Goal: Find specific page/section: Find specific page/section

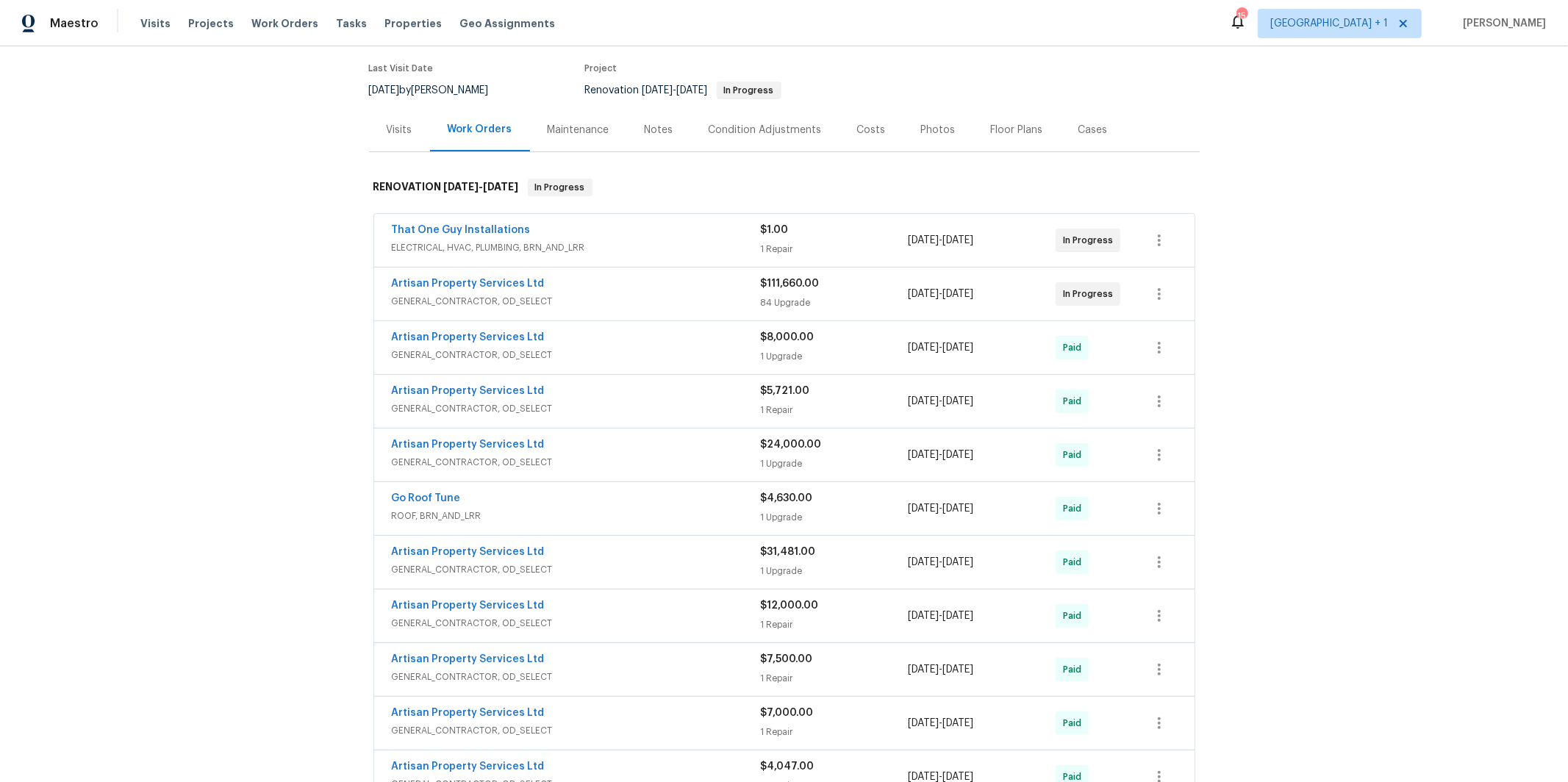
scroll to position [101, 0]
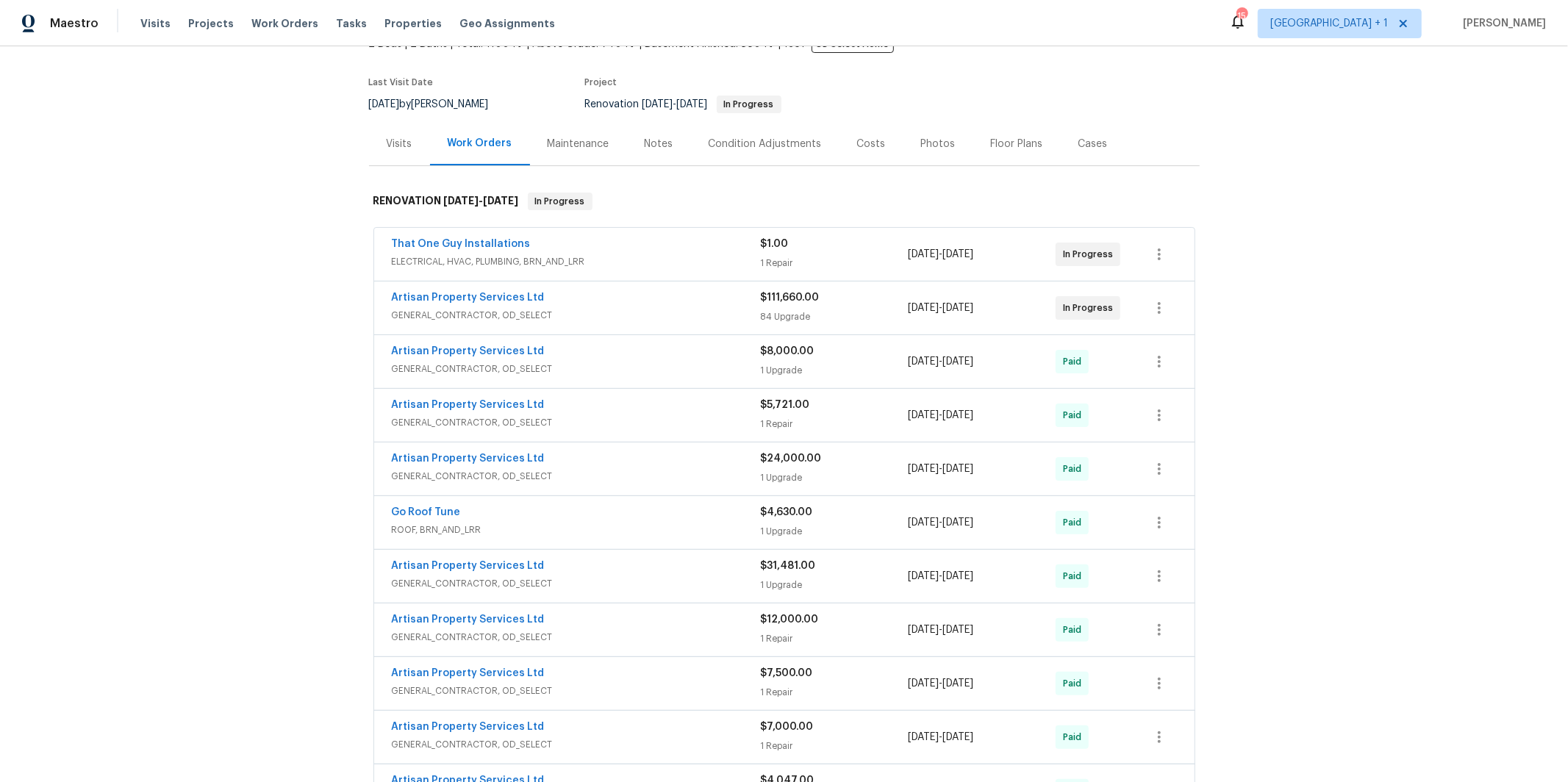
click at [477, 253] on div "That One Guy Installations" at bounding box center [576, 245] width 369 height 17
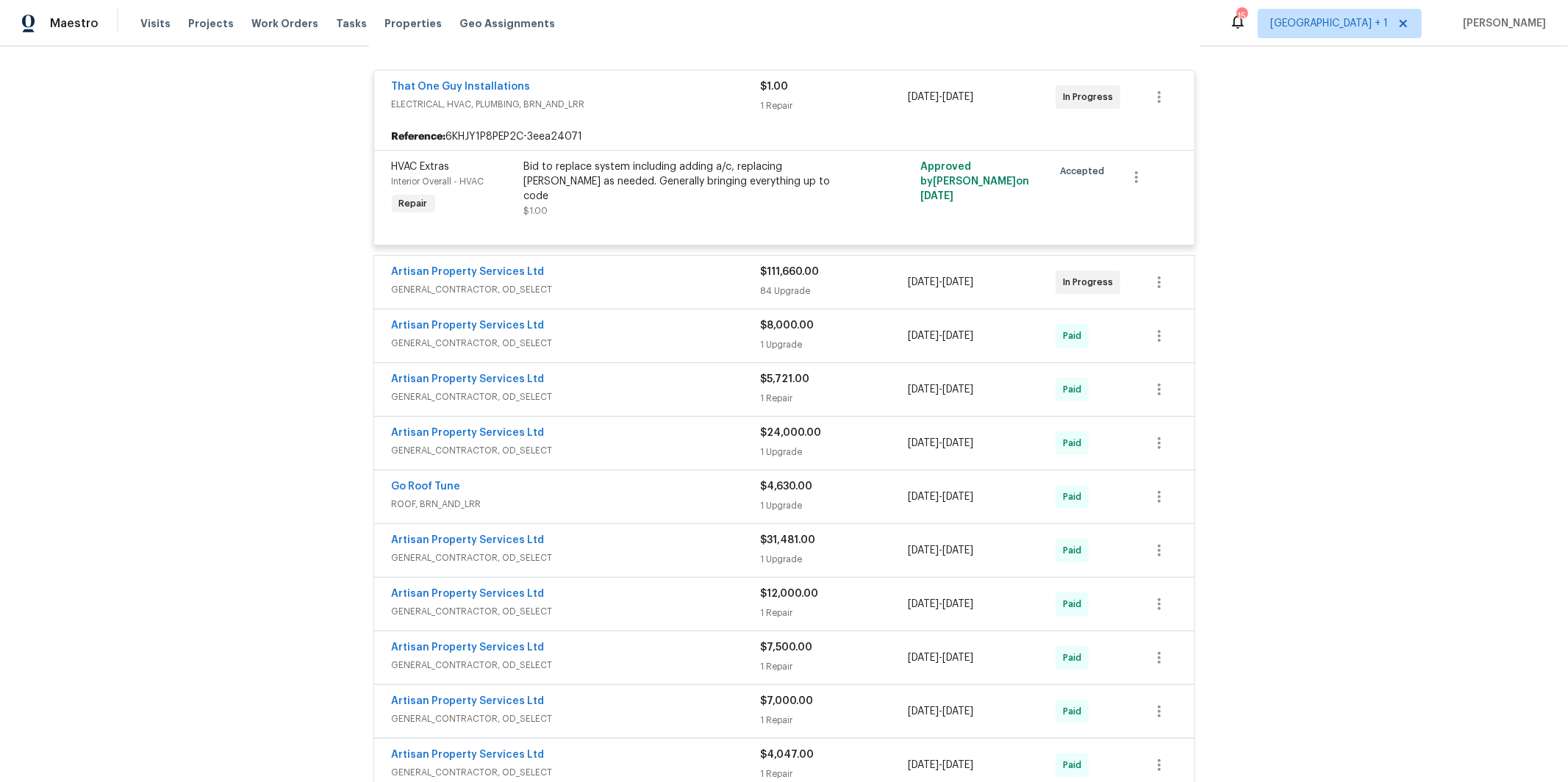
scroll to position [240, 0]
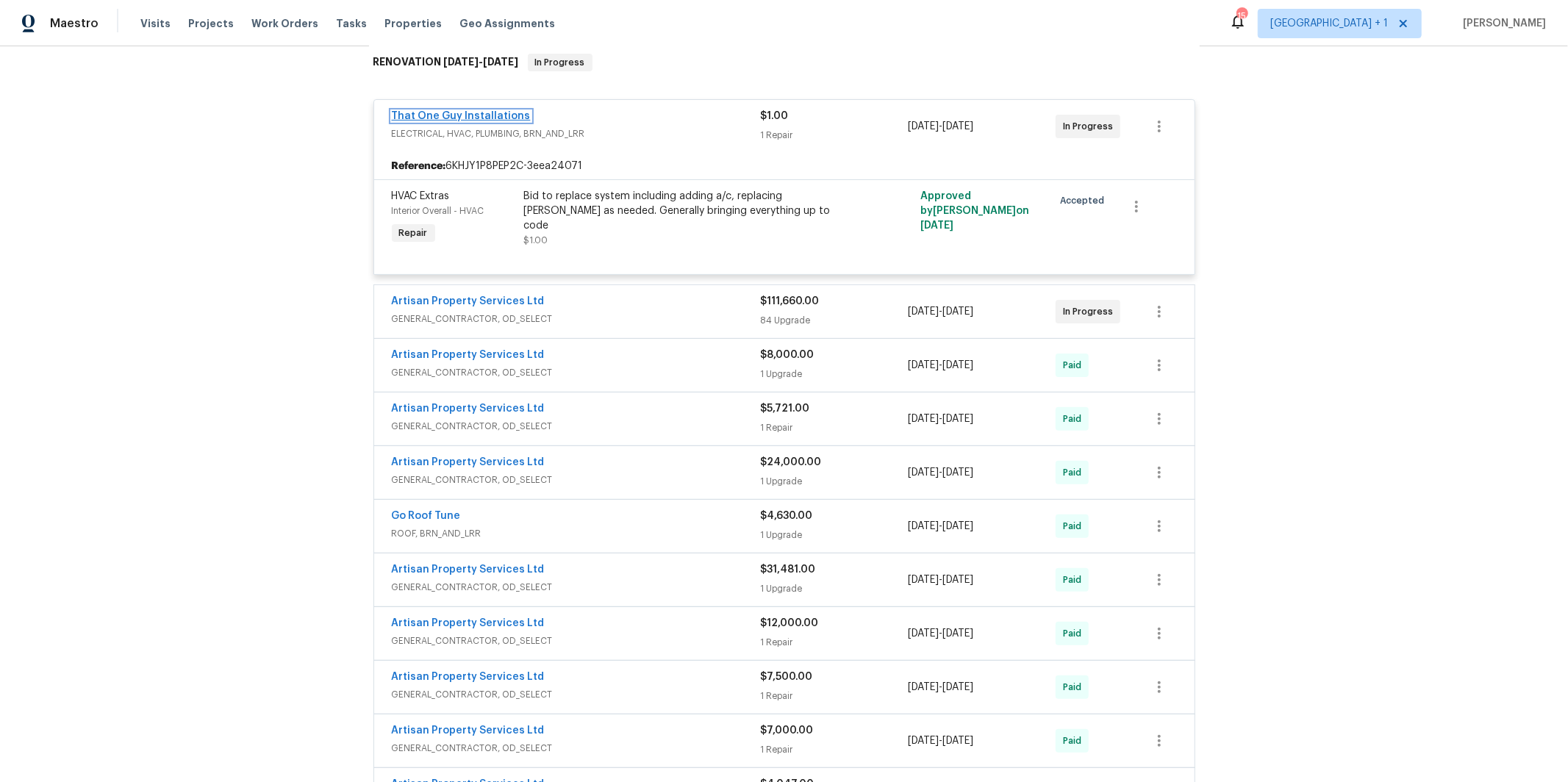
click at [471, 119] on link "That One Guy Installations" at bounding box center [461, 116] width 139 height 10
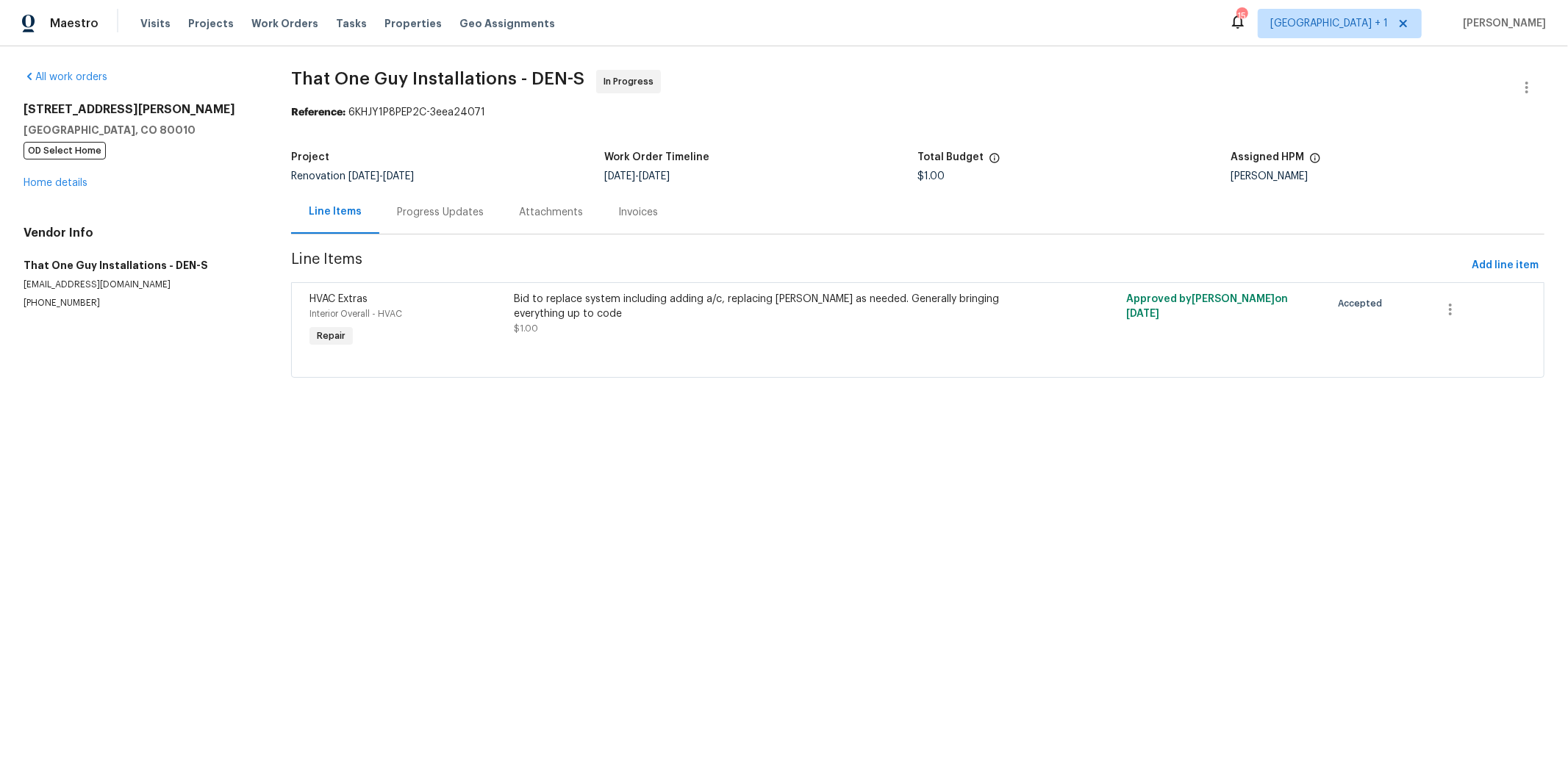
click at [412, 208] on div "Progress Updates" at bounding box center [440, 213] width 87 height 15
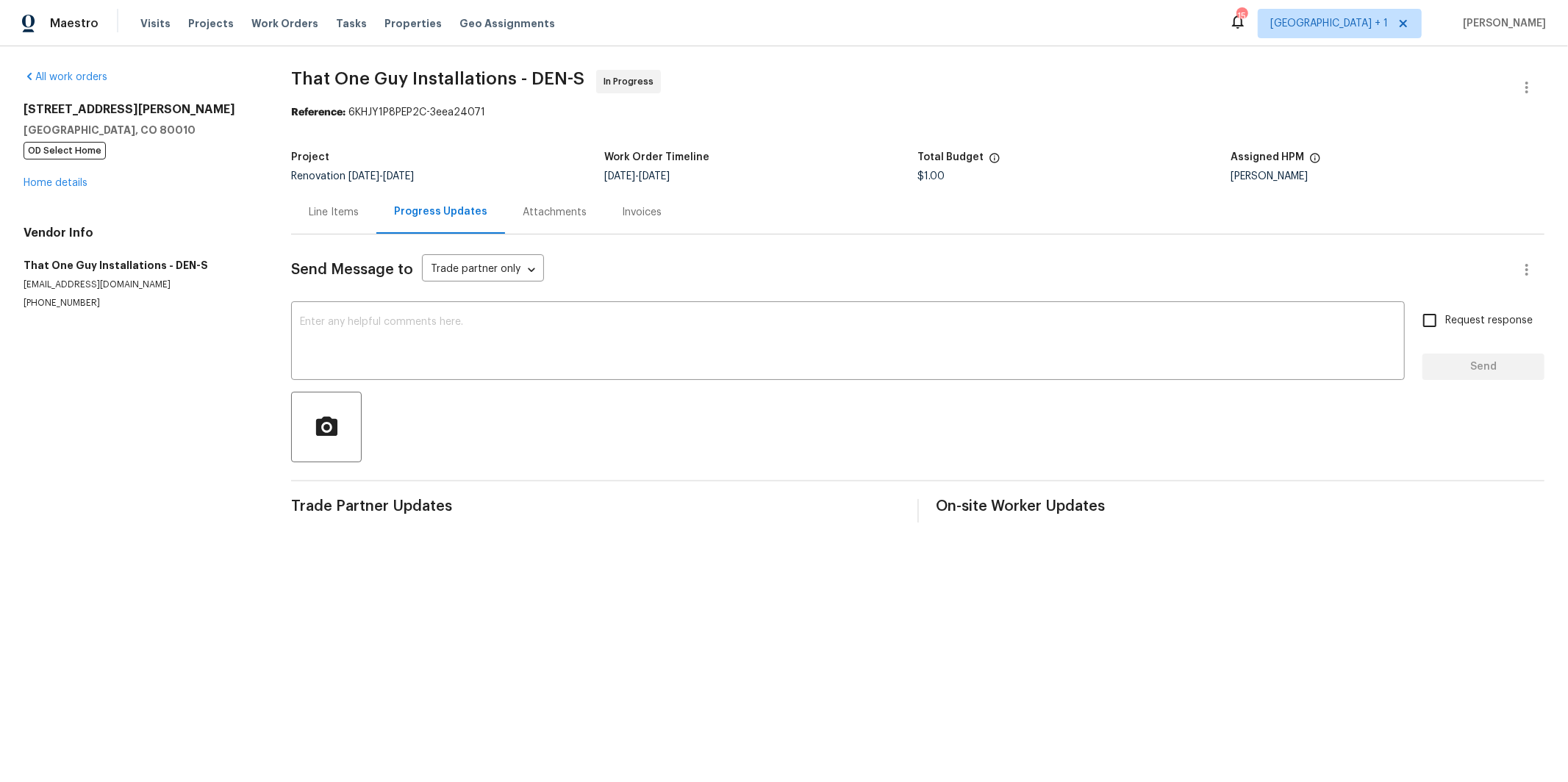
click at [345, 212] on div "Line Items" at bounding box center [333, 213] width 50 height 15
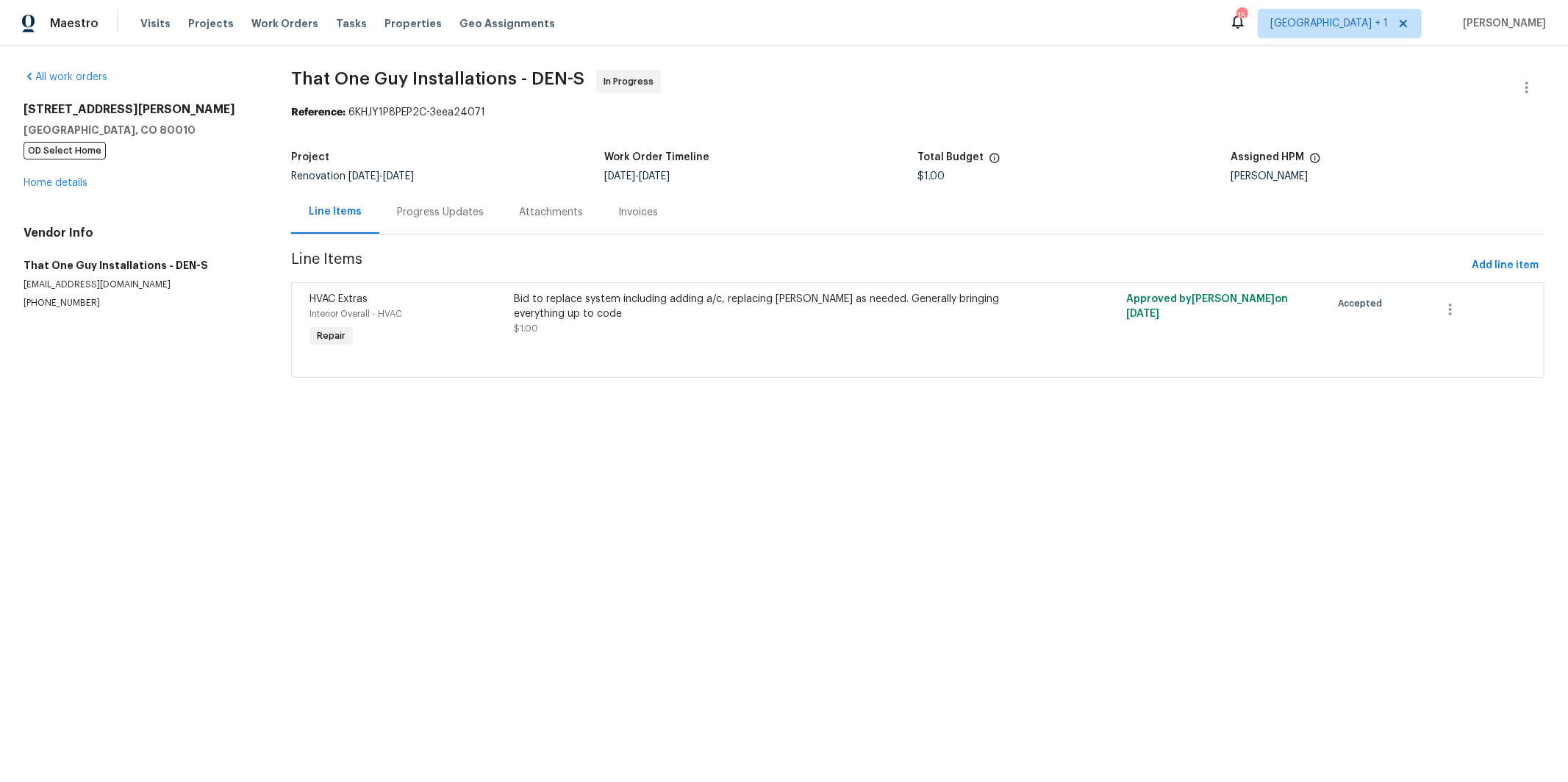
click at [57, 189] on div "1200 Iola St Aurora, CO 80010 OD Select Home Home details" at bounding box center [140, 146] width 233 height 88
click at [61, 184] on link "Home details" at bounding box center [56, 183] width 64 height 10
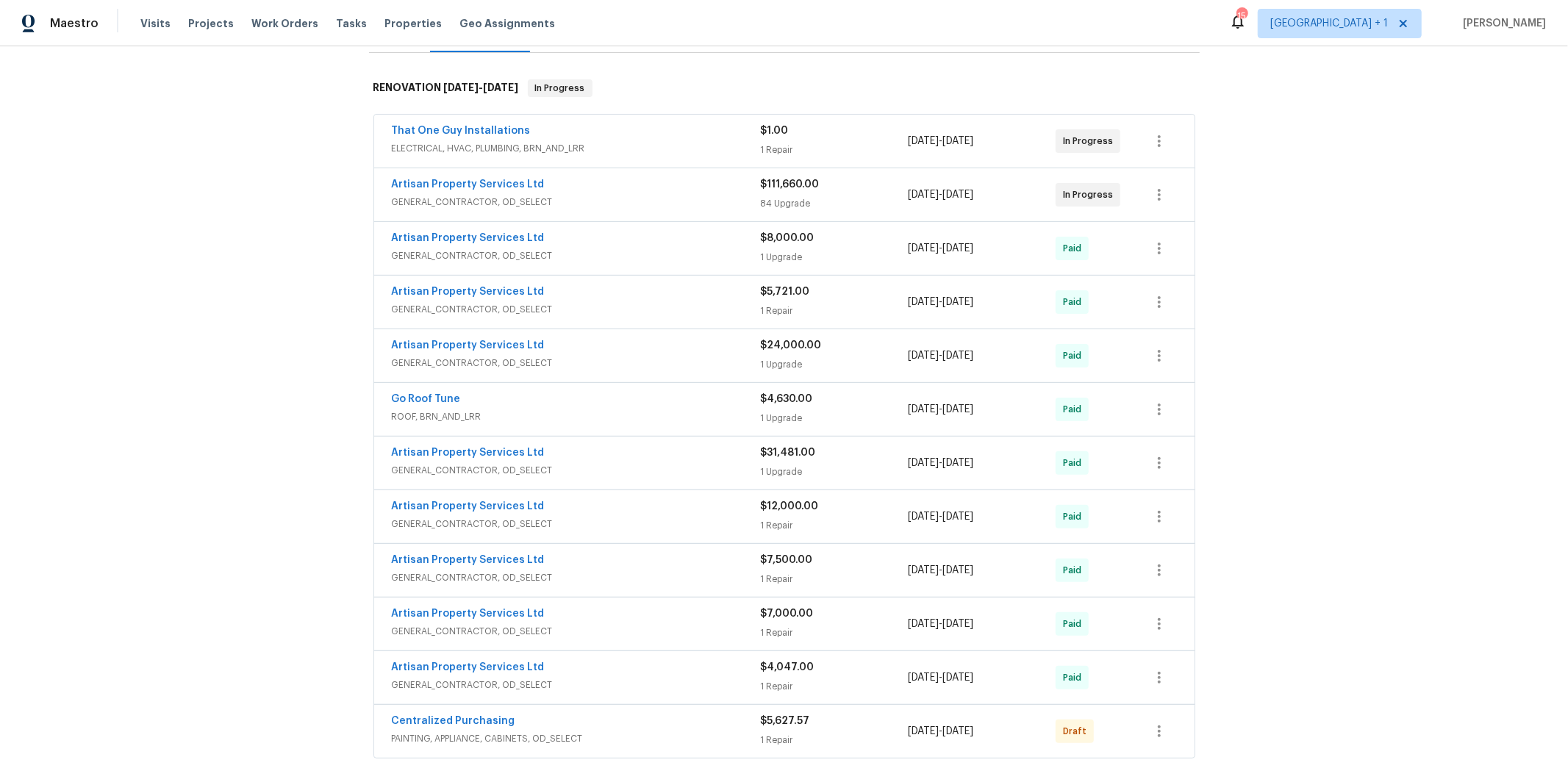
scroll to position [217, 0]
click at [498, 139] on span "ELECTRICAL, HVAC, PLUMBING, BRN_AND_LRR" at bounding box center [576, 146] width 369 height 15
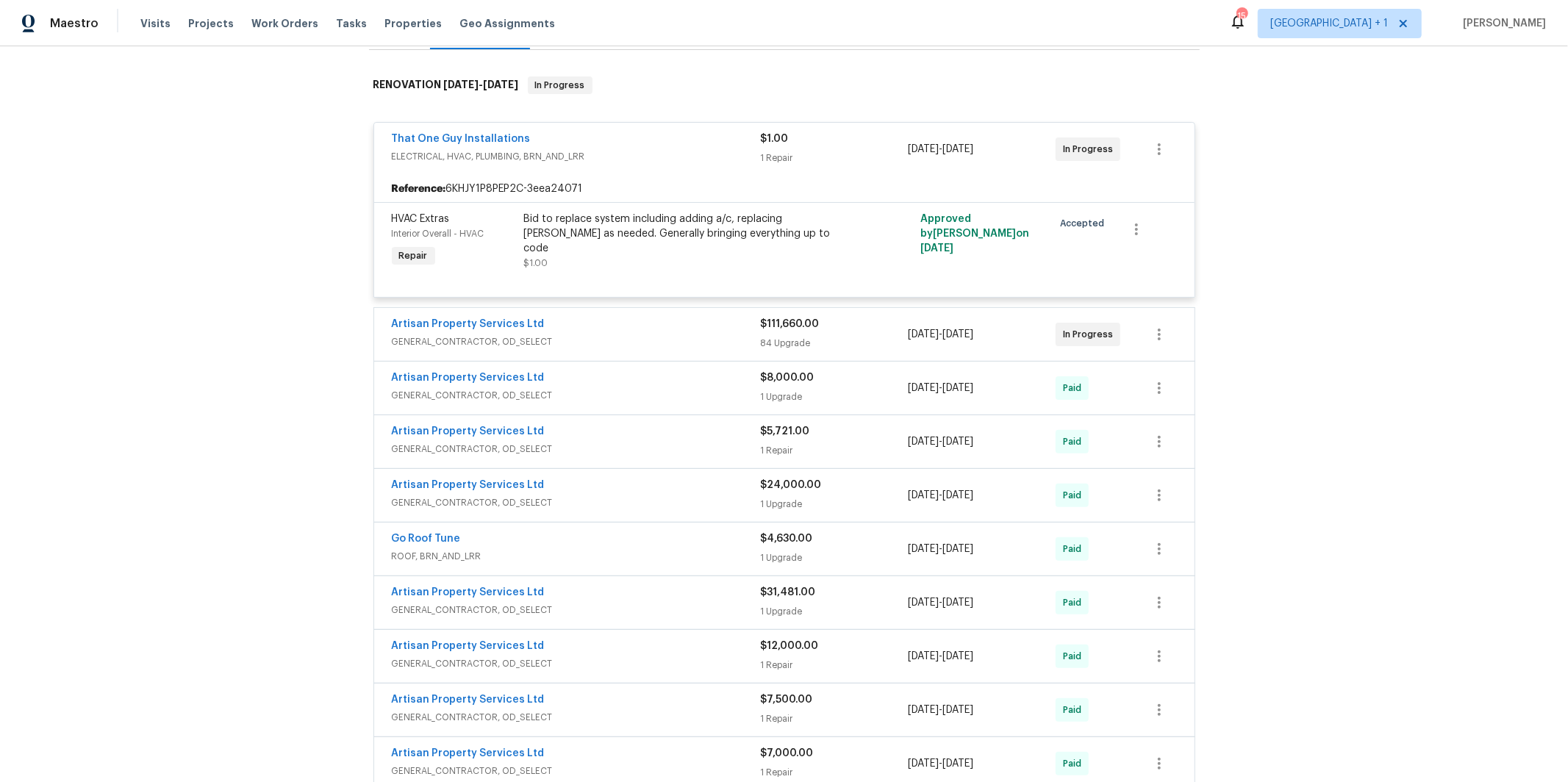
click at [624, 345] on span "GENERAL_CONTRACTOR, OD_SELECT" at bounding box center [576, 342] width 369 height 15
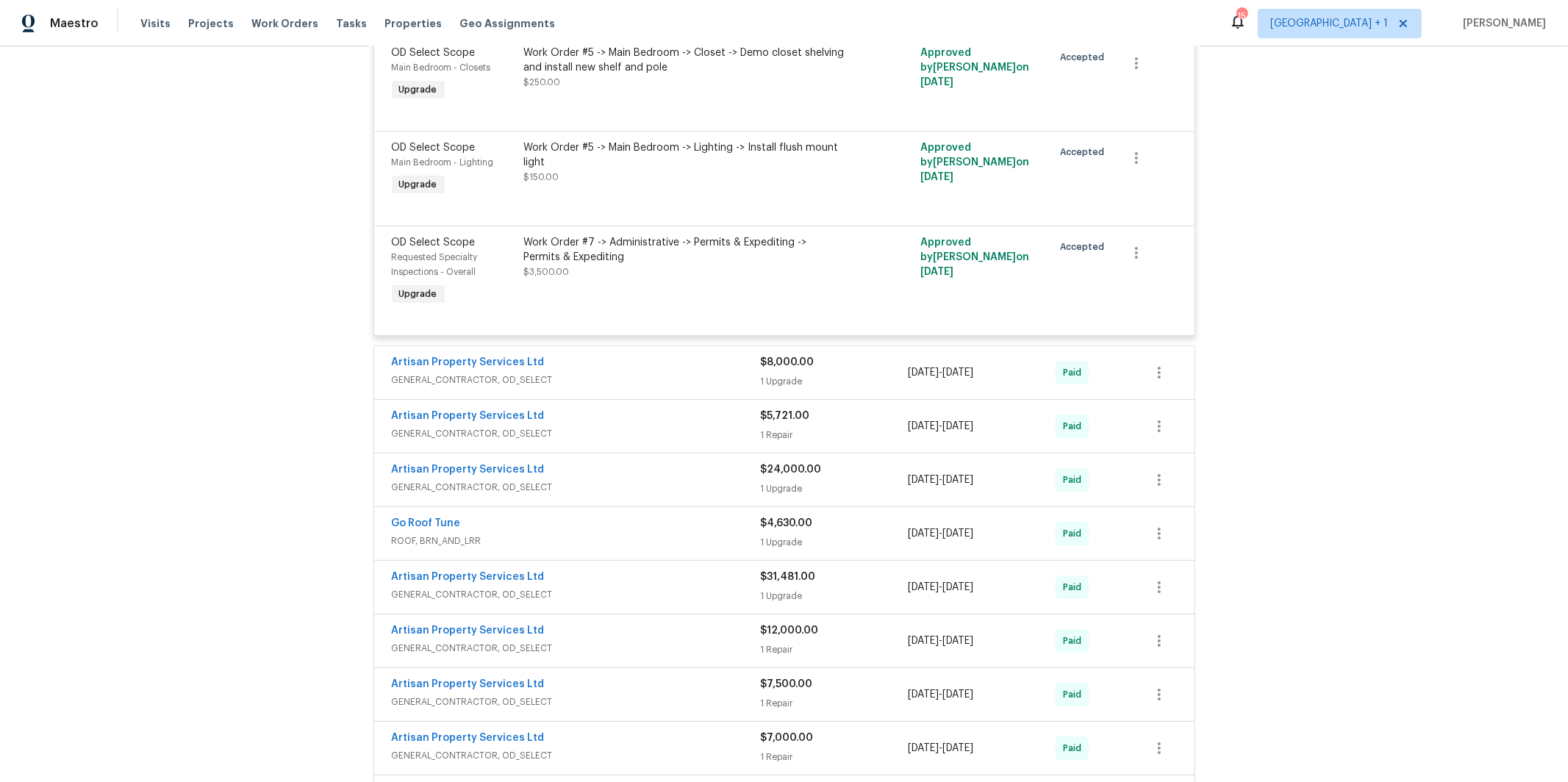
scroll to position [9806, 0]
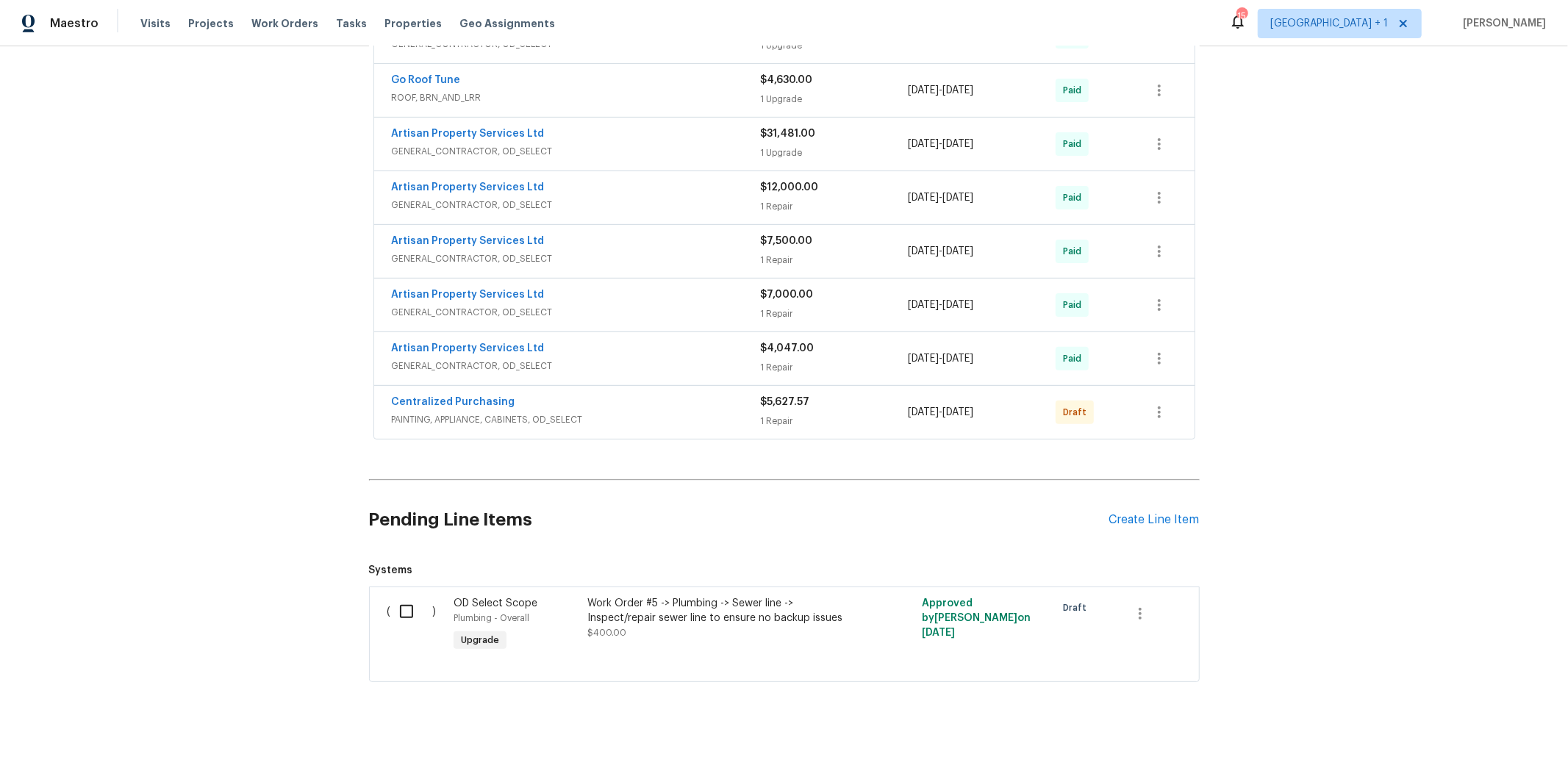
click at [614, 350] on div "Artisan Property Services Ltd" at bounding box center [576, 350] width 369 height 17
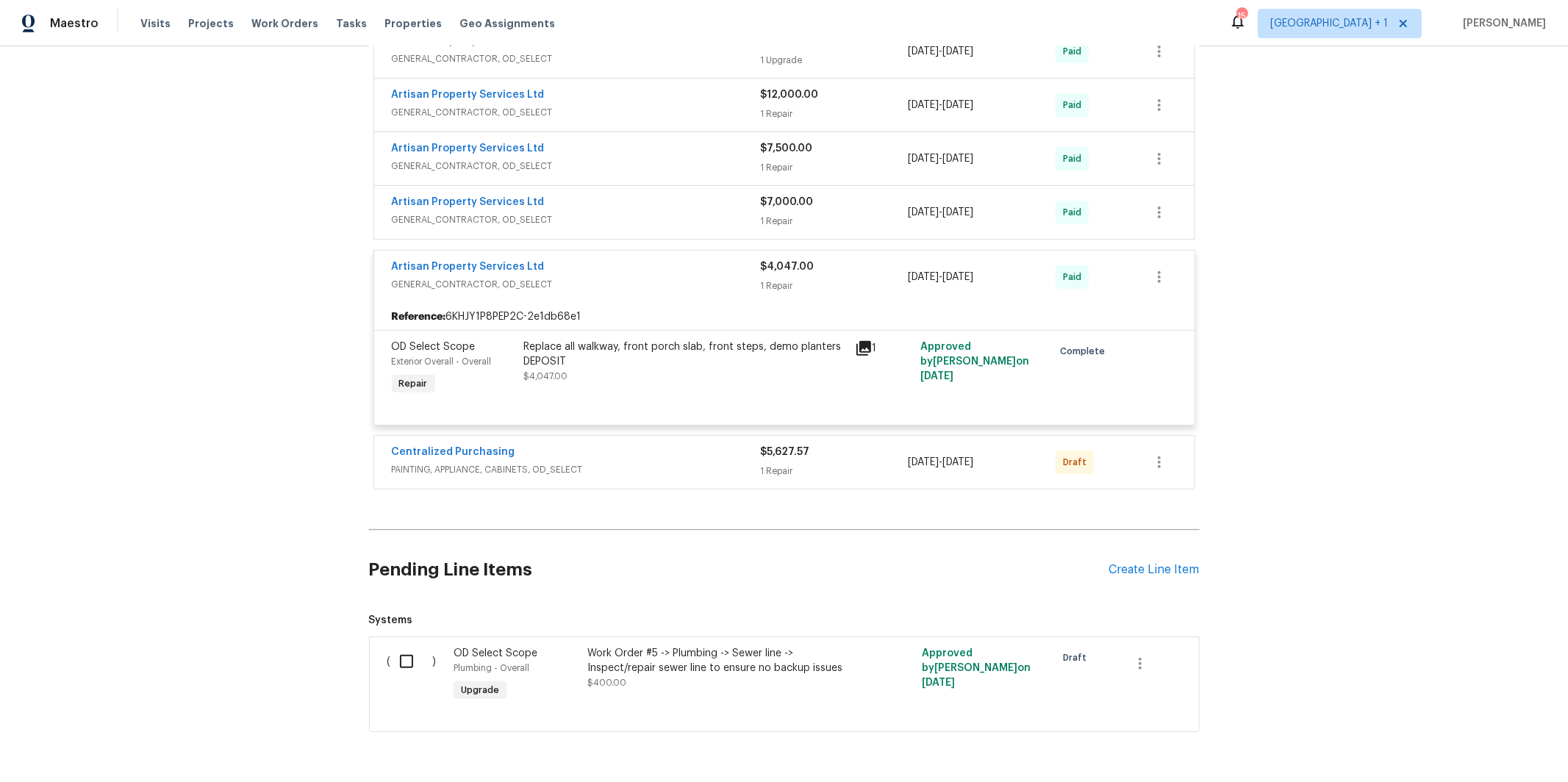
click at [614, 227] on span "GENERAL_CONTRACTOR, OD_SELECT" at bounding box center [576, 220] width 369 height 15
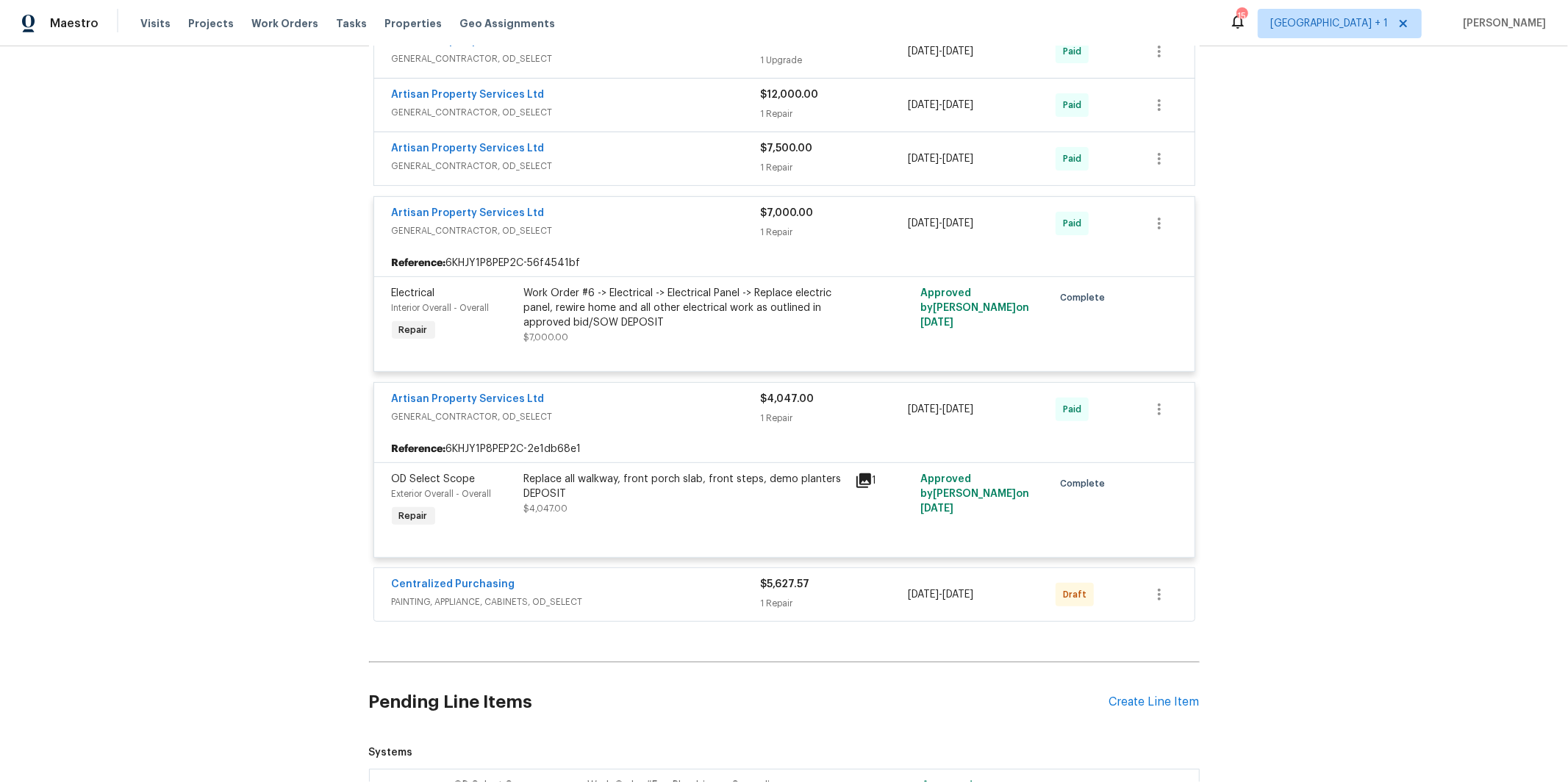
click at [584, 173] on span "GENERAL_CONTRACTOR, OD_SELECT" at bounding box center [576, 167] width 369 height 15
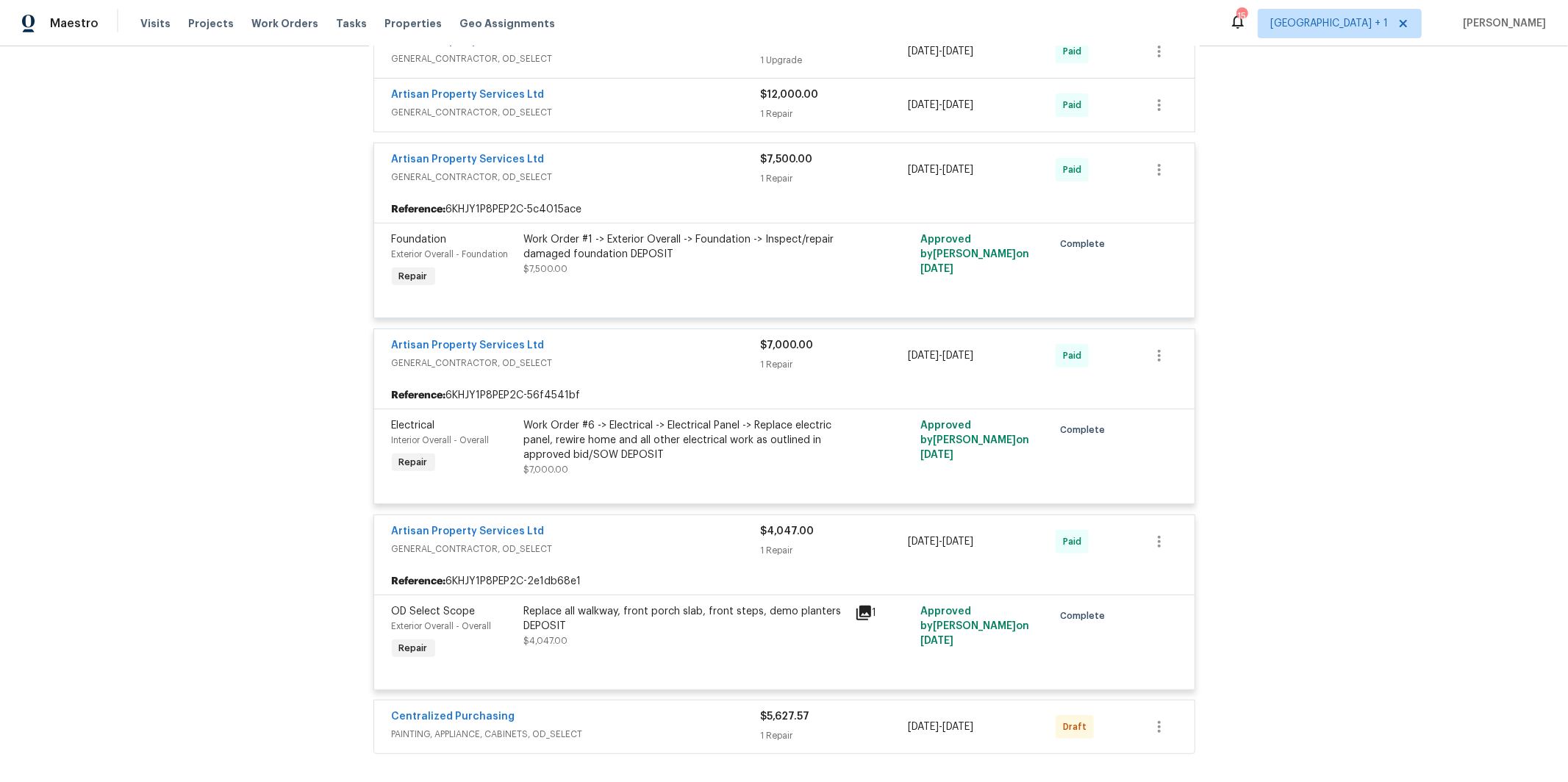
click at [565, 105] on div "Artisan Property Services Ltd" at bounding box center [576, 96] width 369 height 17
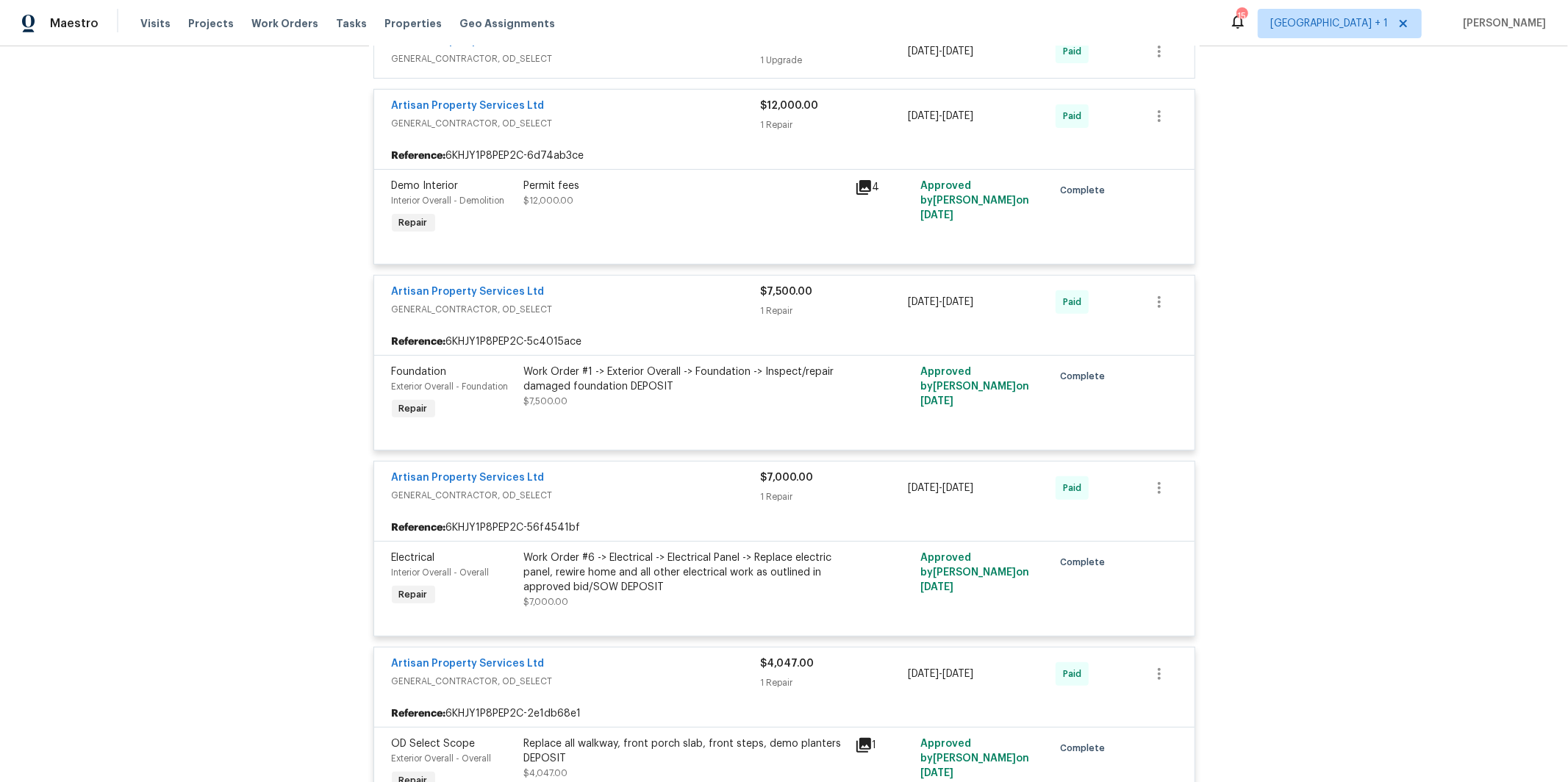
click at [596, 66] on span "GENERAL_CONTRACTOR, OD_SELECT" at bounding box center [576, 59] width 369 height 15
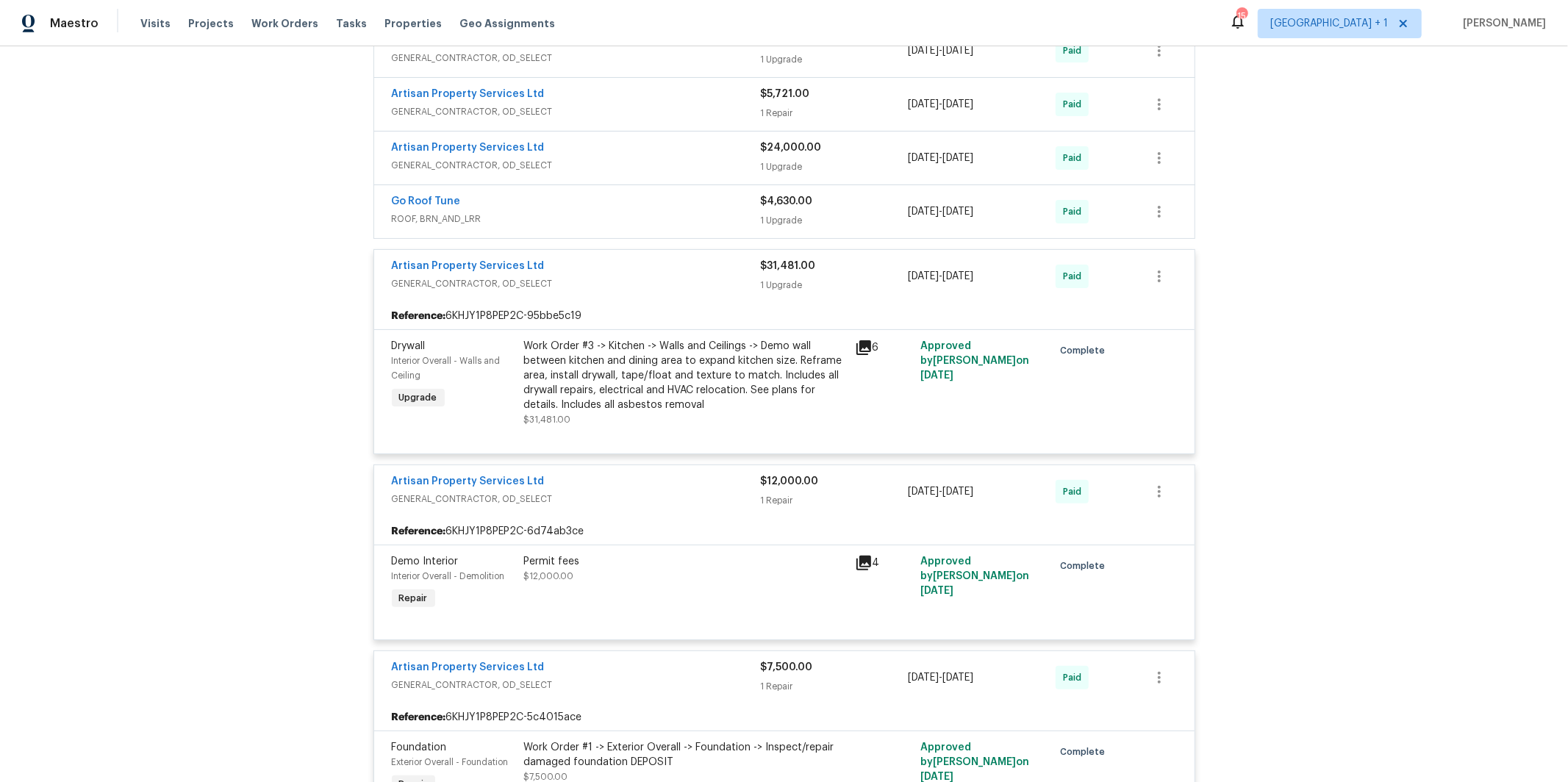
scroll to position [9532, 0]
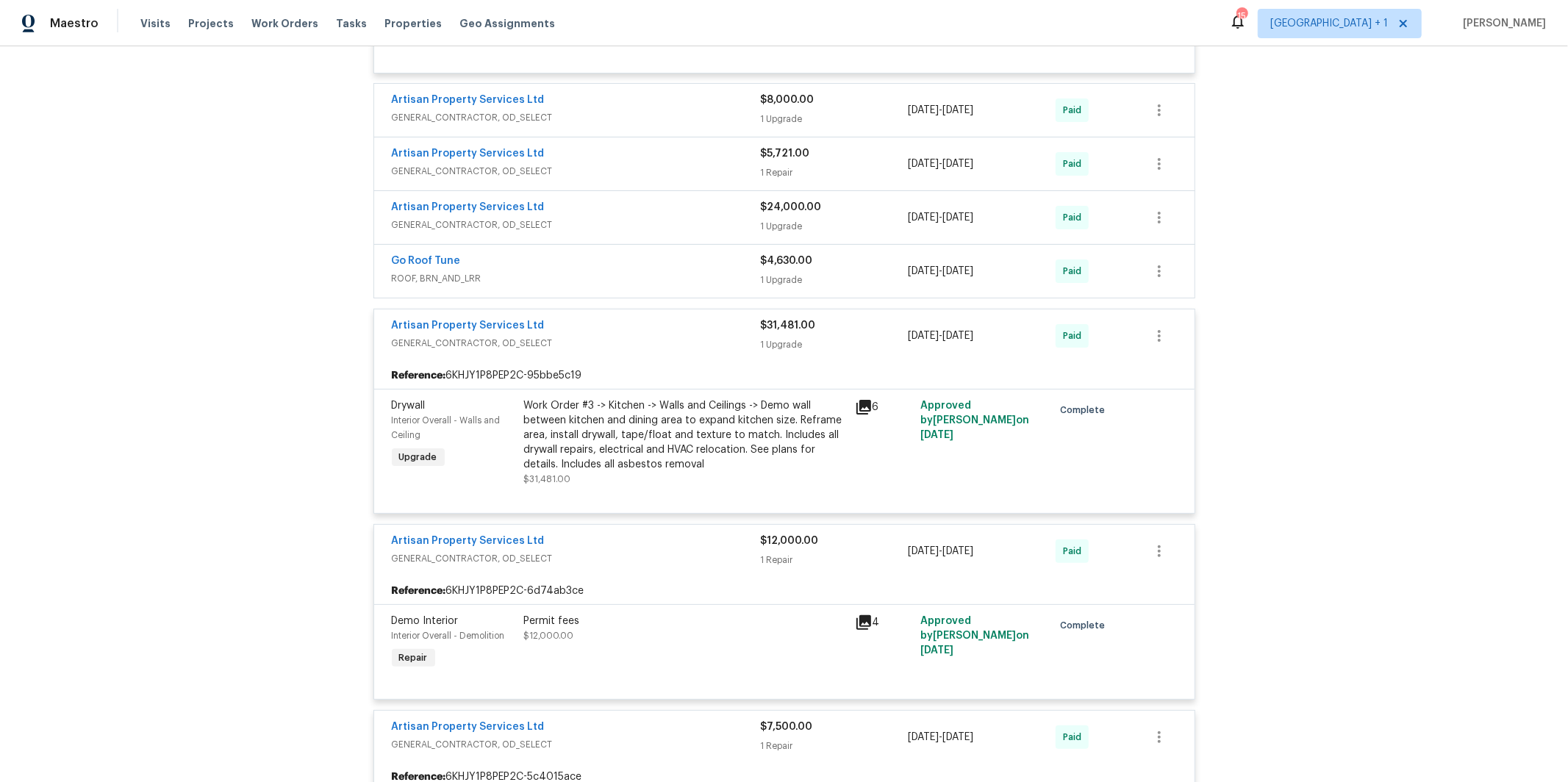
click at [558, 218] on div "Artisan Property Services Ltd" at bounding box center [576, 208] width 369 height 17
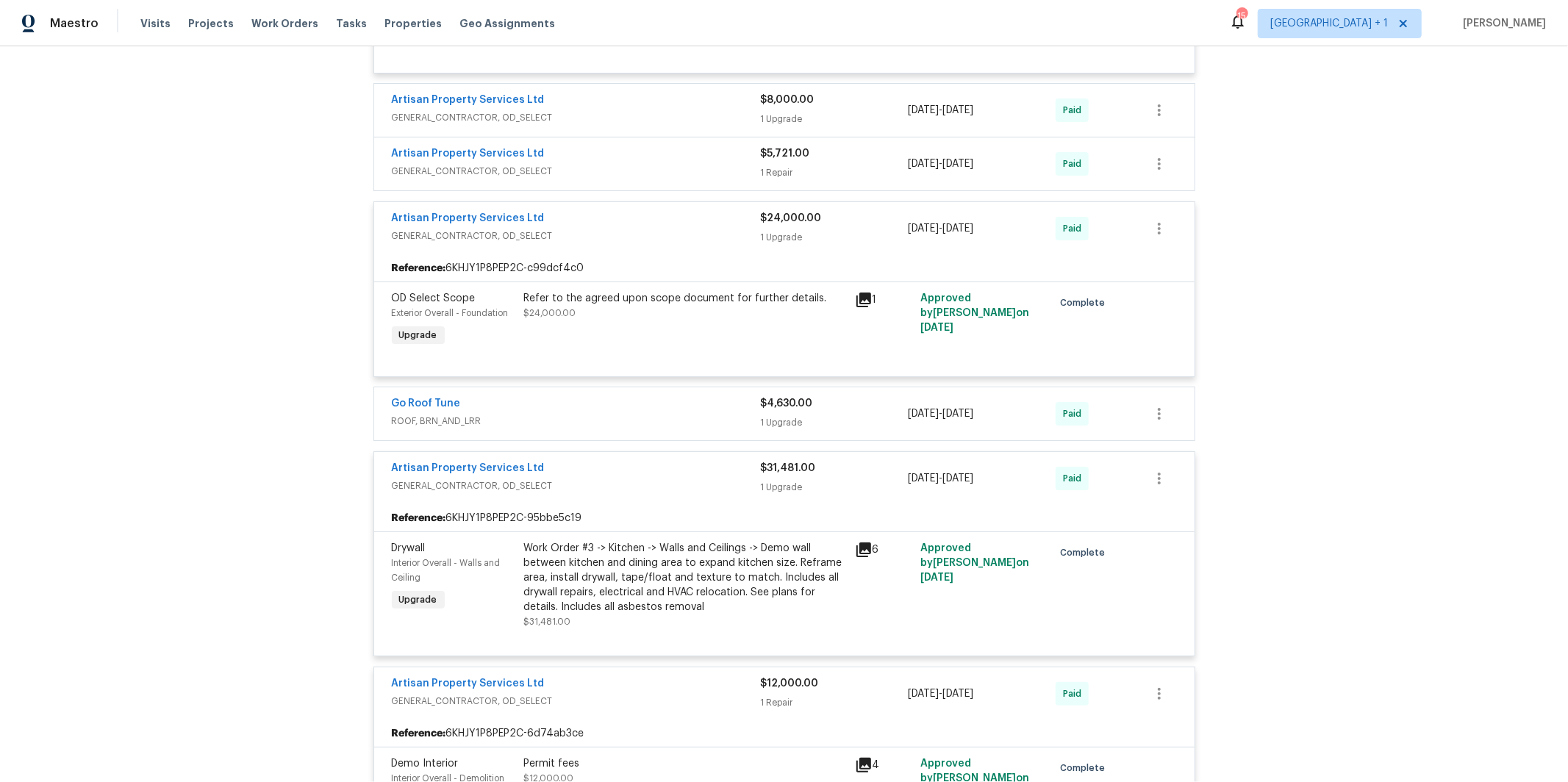
click at [661, 191] on div "Artisan Property Services Ltd GENERAL_CONTRACTOR, OD_SELECT $5,721.00 1 Repair …" at bounding box center [784, 164] width 821 height 53
click at [648, 164] on div "Artisan Property Services Ltd" at bounding box center [576, 154] width 369 height 17
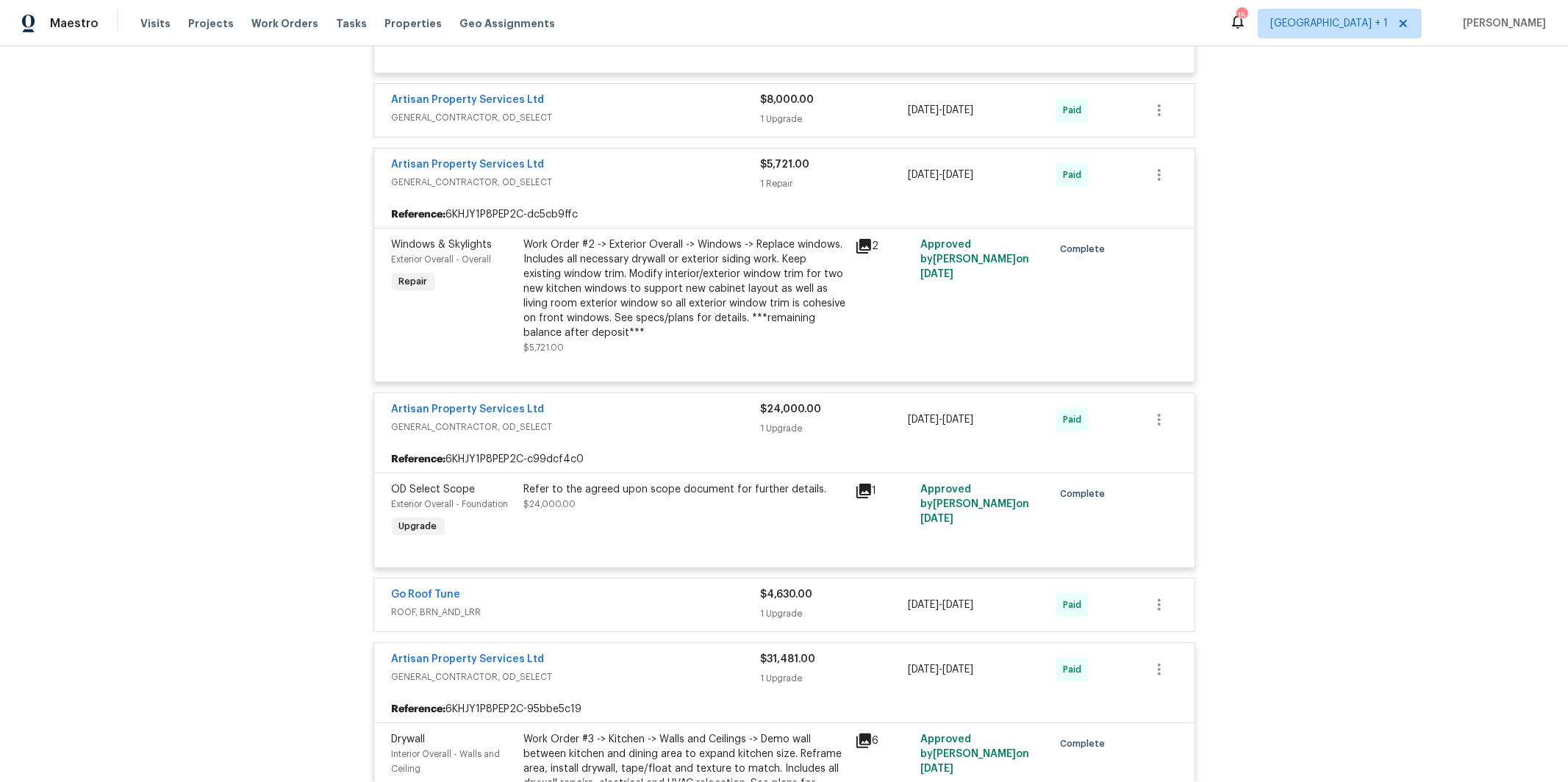
click at [599, 111] on div "Artisan Property Services Ltd" at bounding box center [576, 101] width 369 height 17
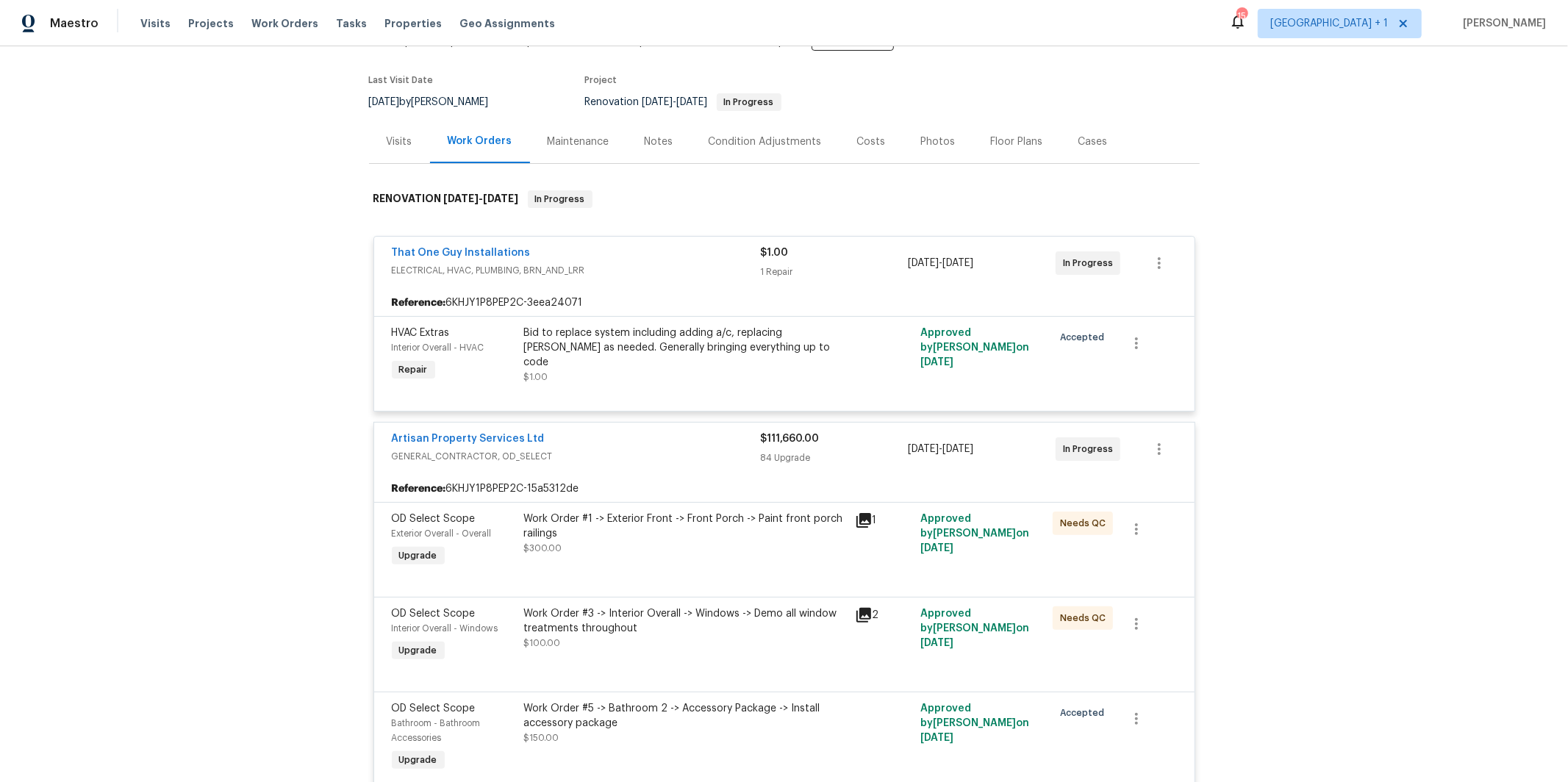
scroll to position [0, 0]
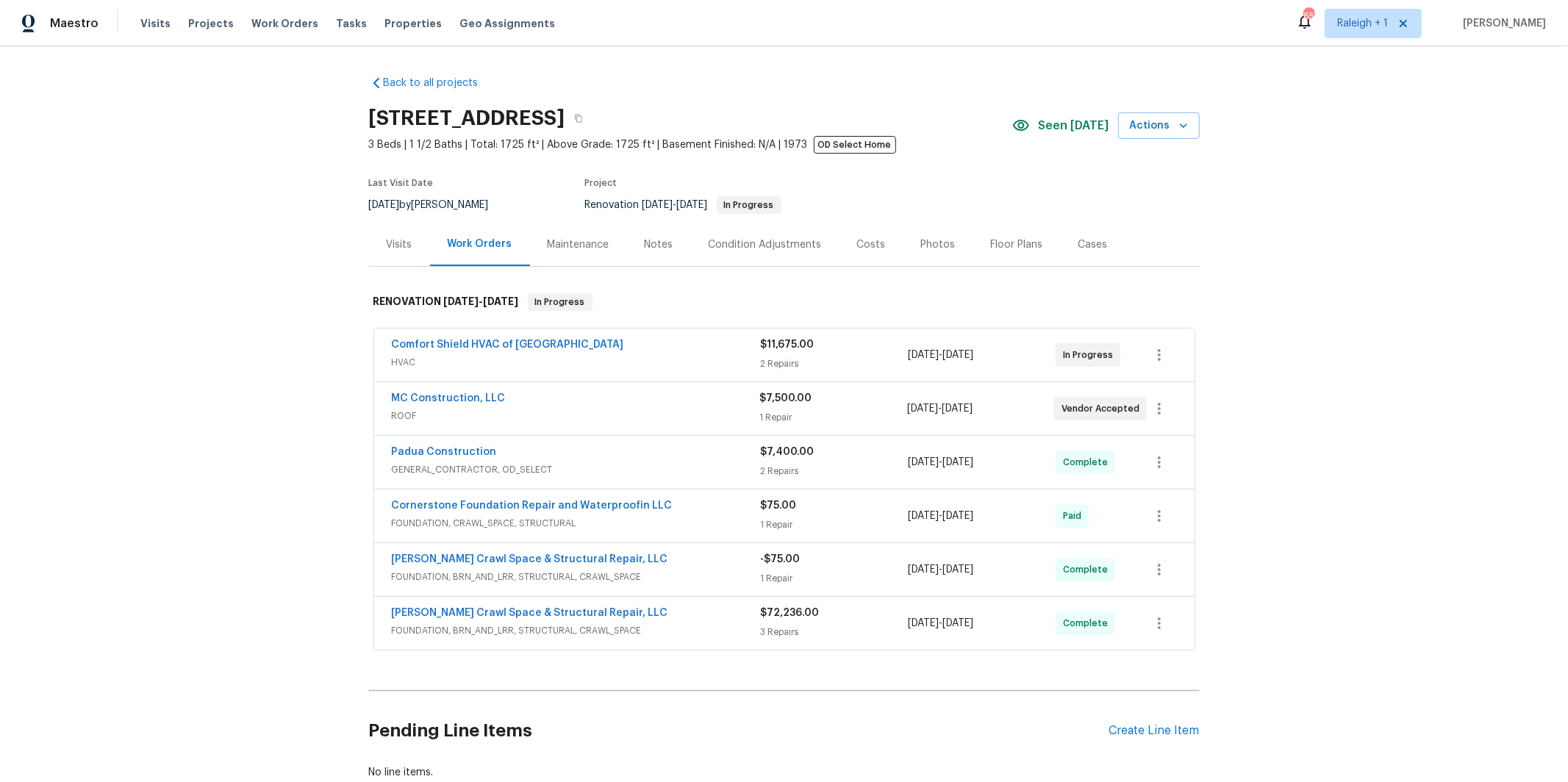
click at [533, 367] on span "HVAC" at bounding box center [576, 362] width 369 height 15
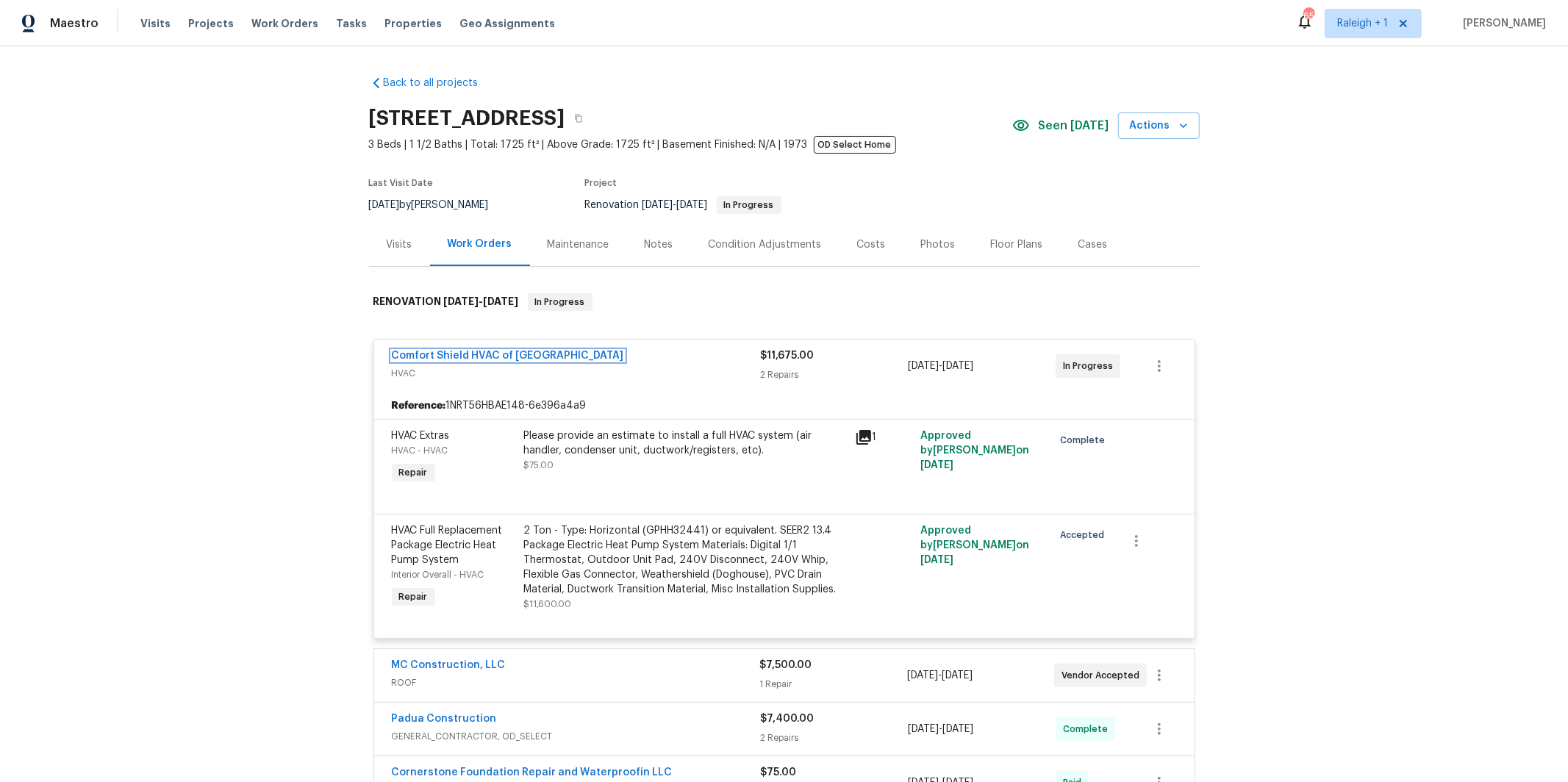
click at [467, 356] on link "Comfort Shield HVAC of [GEOGRAPHIC_DATA]" at bounding box center [508, 356] width 233 height 10
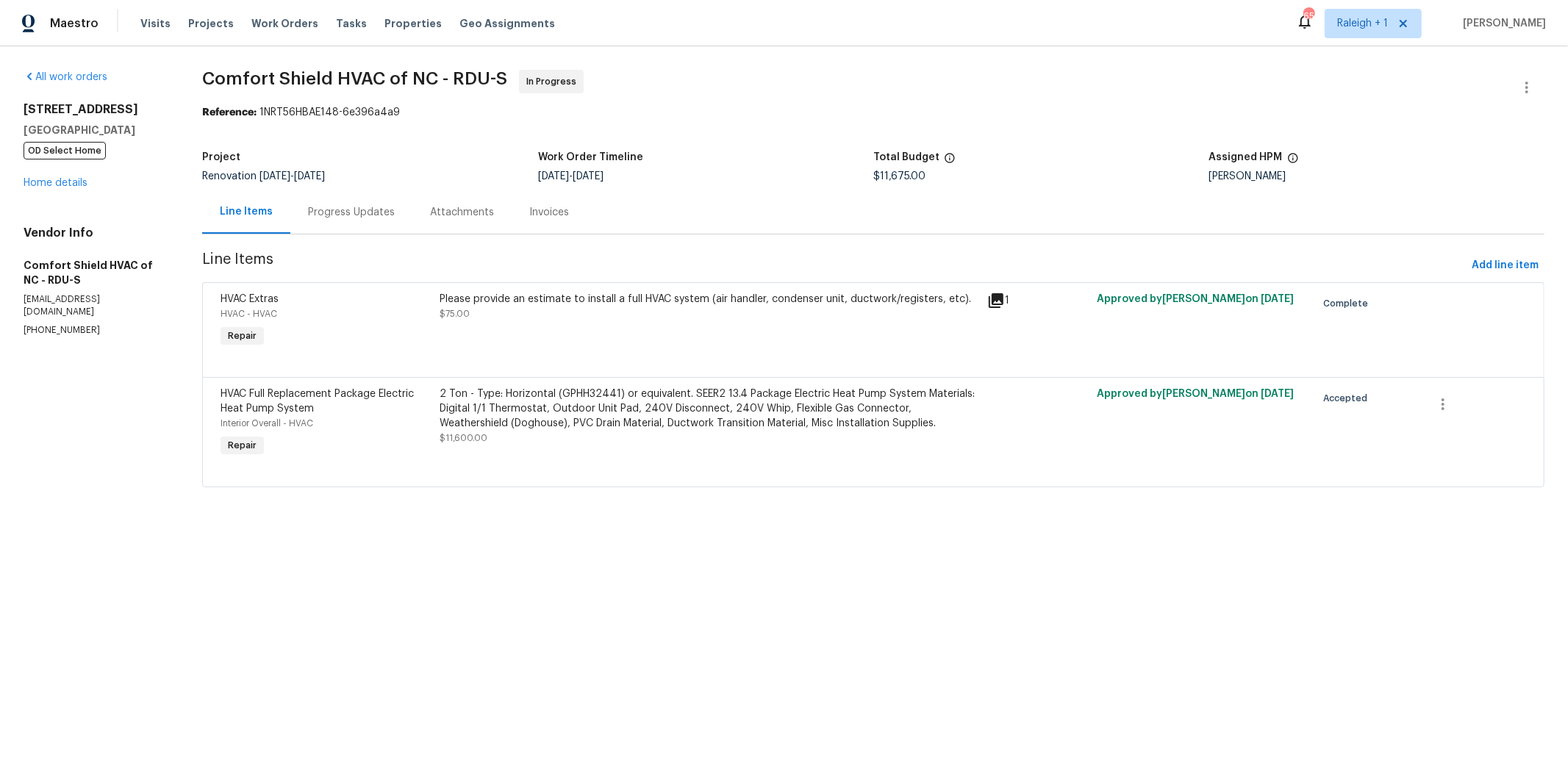
click at [353, 205] on div "Progress Updates" at bounding box center [351, 213] width 87 height 15
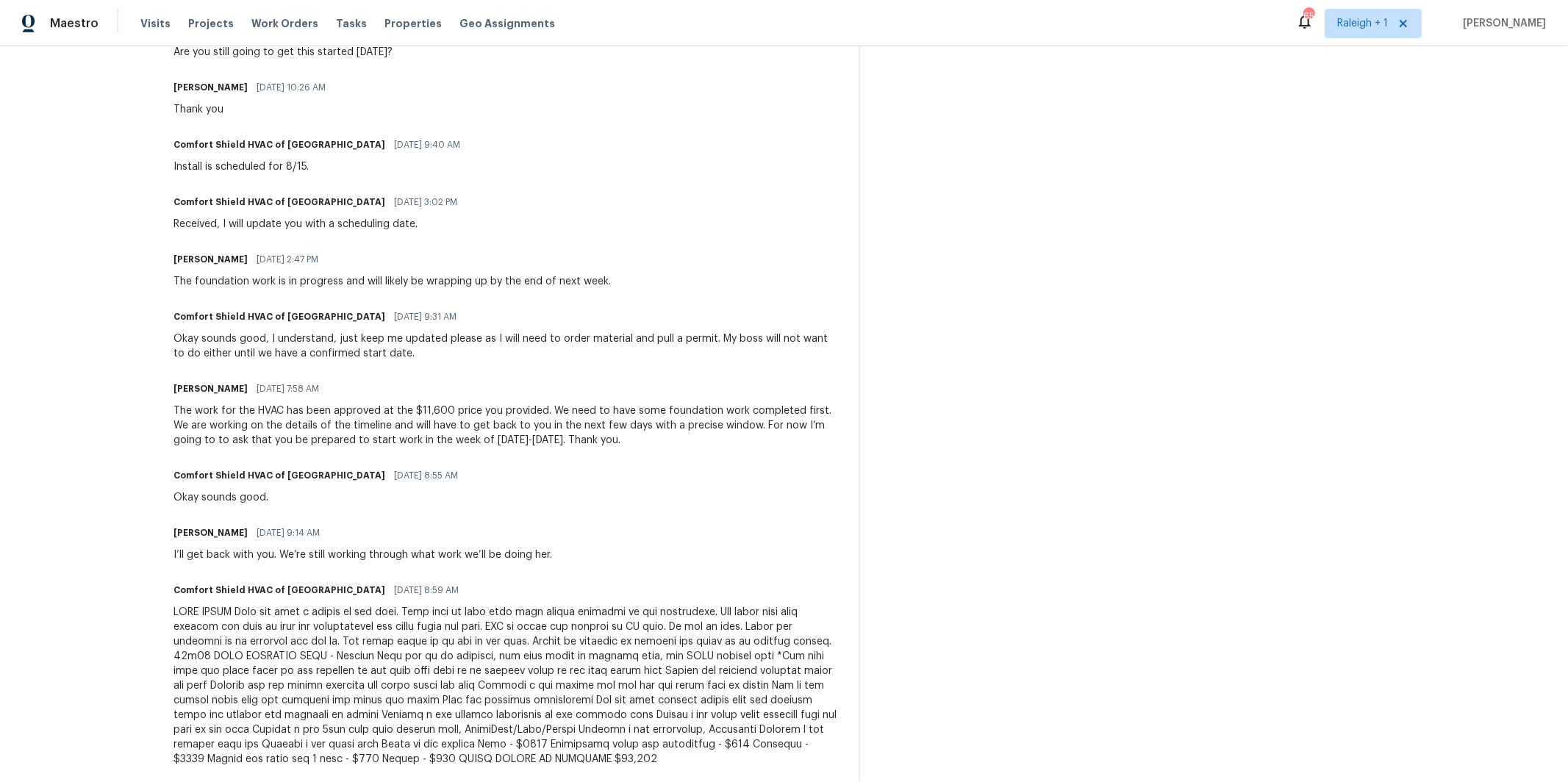
scroll to position [1174, 0]
